Goal: Check status: Check status

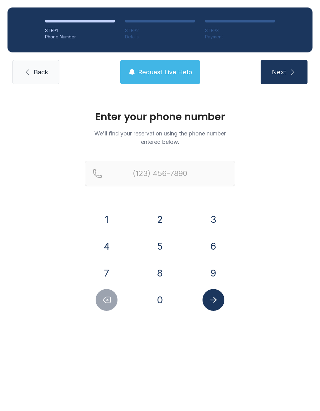
click at [110, 274] on button "7" at bounding box center [107, 273] width 22 height 22
click at [107, 227] on button "1" at bounding box center [107, 220] width 22 height 22
click at [213, 275] on button "9" at bounding box center [213, 273] width 22 height 22
click at [210, 250] on button "6" at bounding box center [213, 246] width 22 height 22
click at [167, 246] on button "5" at bounding box center [160, 246] width 22 height 22
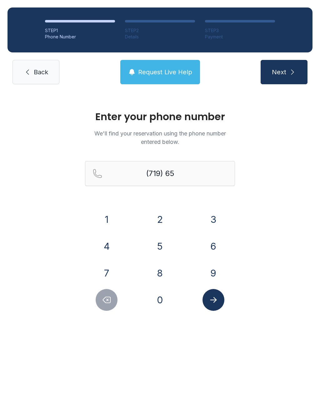
click at [163, 304] on button "0" at bounding box center [160, 300] width 22 height 22
click at [112, 221] on button "1" at bounding box center [107, 220] width 22 height 22
click at [112, 280] on button "7" at bounding box center [107, 273] width 22 height 22
click at [209, 273] on button "9" at bounding box center [213, 273] width 22 height 22
click at [160, 250] on button "5" at bounding box center [160, 246] width 22 height 22
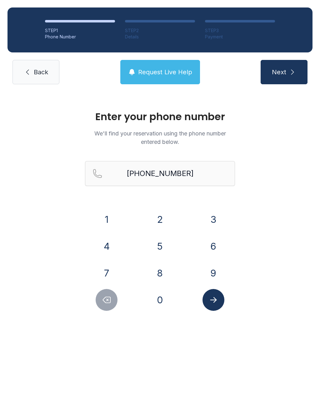
click at [216, 300] on icon "Submit lookup form" at bounding box center [213, 300] width 7 height 6
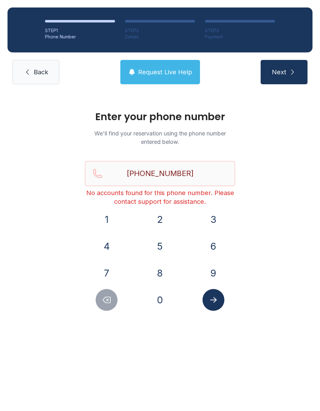
click at [284, 73] on span "Next" at bounding box center [279, 72] width 14 height 9
click at [108, 297] on icon "Delete number" at bounding box center [106, 300] width 7 height 6
click at [108, 297] on icon "Delete number" at bounding box center [106, 299] width 9 height 9
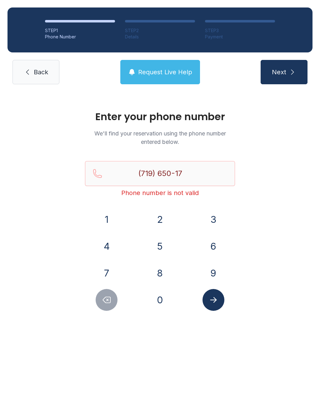
click at [106, 296] on icon "Delete number" at bounding box center [106, 299] width 9 height 9
click at [111, 295] on button "Delete number" at bounding box center [107, 300] width 22 height 22
click at [106, 301] on icon "Delete number" at bounding box center [106, 299] width 9 height 9
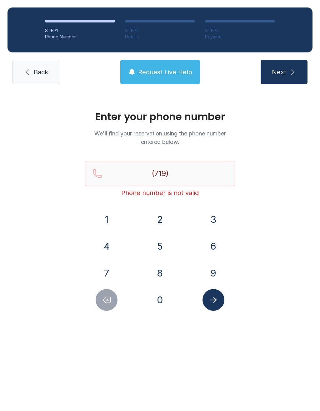
click at [110, 298] on icon "Delete number" at bounding box center [106, 299] width 9 height 9
type input "(7"
click at [110, 295] on icon "Delete number" at bounding box center [106, 299] width 9 height 9
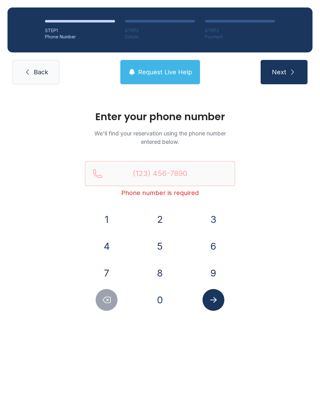
click at [117, 289] on div "1 2 3 4 5 6 7 8 9 0" at bounding box center [160, 260] width 150 height 102
